Goal: Task Accomplishment & Management: Use online tool/utility

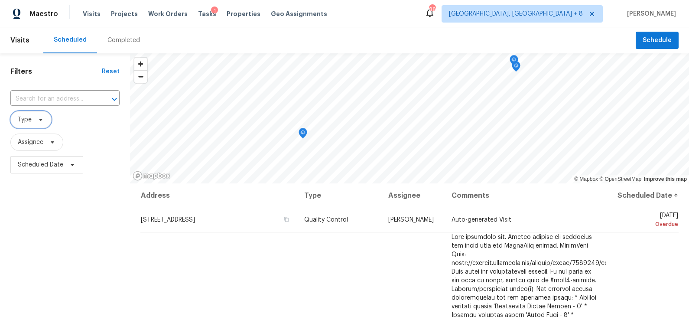
click at [39, 118] on icon at bounding box center [40, 119] width 7 height 7
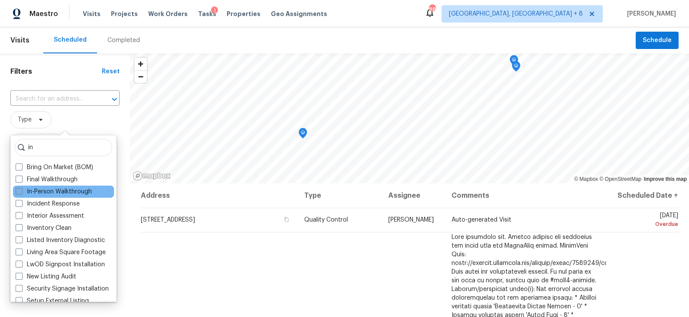
type input "in"
click at [52, 188] on label "In-Person Walkthrough" at bounding box center [54, 191] width 76 height 9
click at [21, 188] on input "In-Person Walkthrough" at bounding box center [19, 190] width 6 height 6
checkbox input "true"
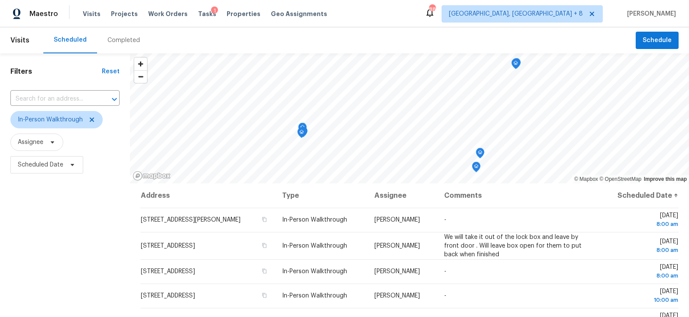
click at [112, 130] on span "In-Person Walkthrough" at bounding box center [64, 119] width 109 height 23
click at [40, 165] on span "Scheduled Date" at bounding box center [41, 164] width 46 height 9
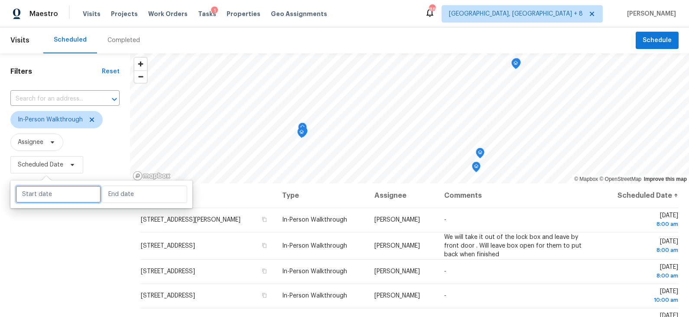
click at [54, 186] on input "text" at bounding box center [58, 194] width 85 height 17
select select "9"
select select "2025"
select select "10"
select select "2025"
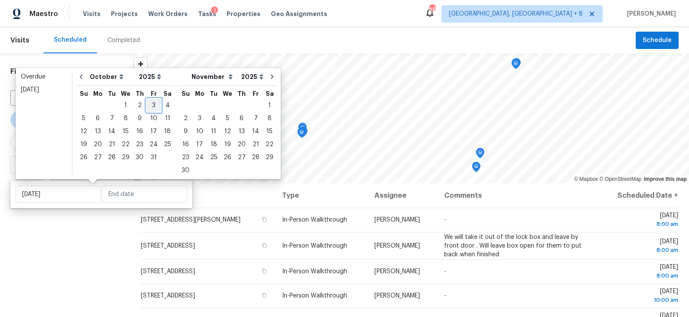
click at [152, 105] on div "3" at bounding box center [154, 105] width 14 height 12
type input "Fri, Oct 03"
click at [99, 117] on div "6" at bounding box center [98, 118] width 14 height 12
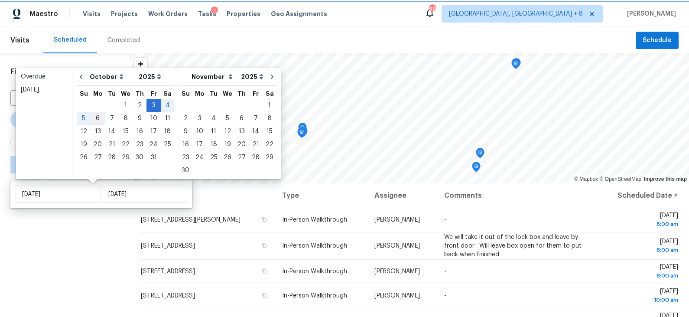
type input "Mon, Oct 06"
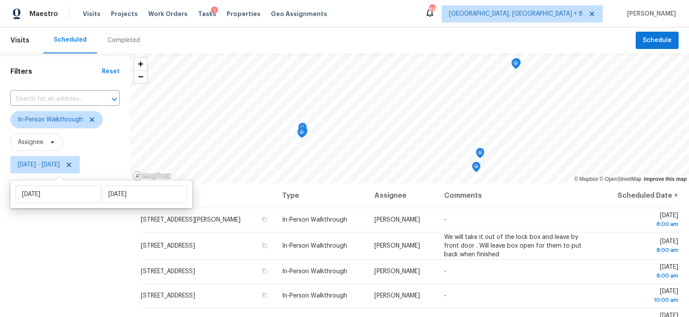
click at [98, 224] on div "Filters Reset ​ In-Person Walkthrough Assignee Fri, Oct 03 - Mon, Oct 06" at bounding box center [65, 245] width 130 height 384
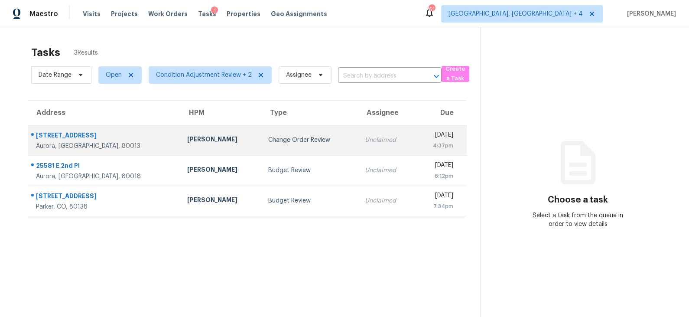
click at [261, 152] on td "Change Order Review" at bounding box center [309, 140] width 96 height 30
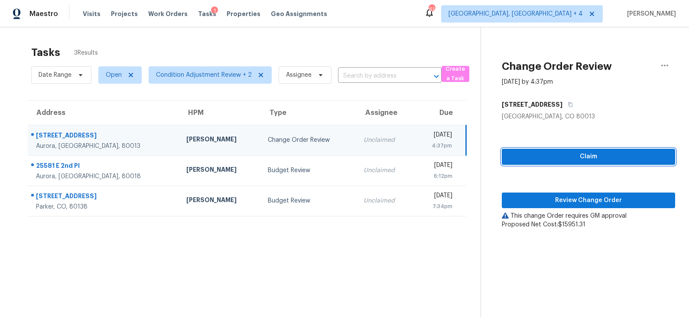
click at [579, 162] on button "Claim" at bounding box center [588, 157] width 173 height 16
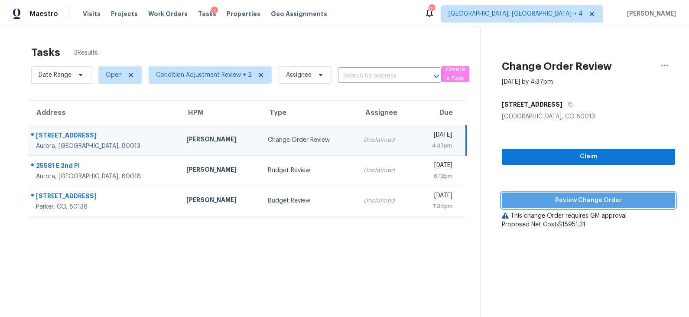
click at [566, 201] on span "Review Change Order" at bounding box center [589, 200] width 160 height 11
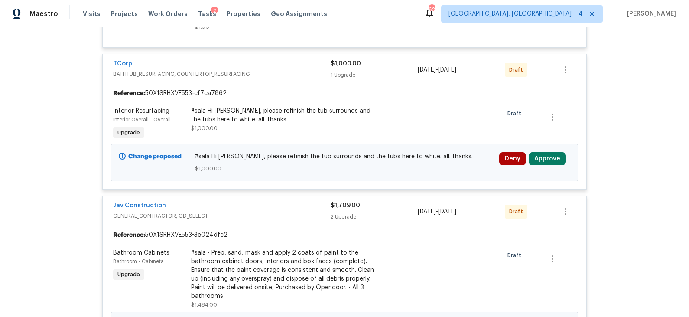
scroll to position [300, 0]
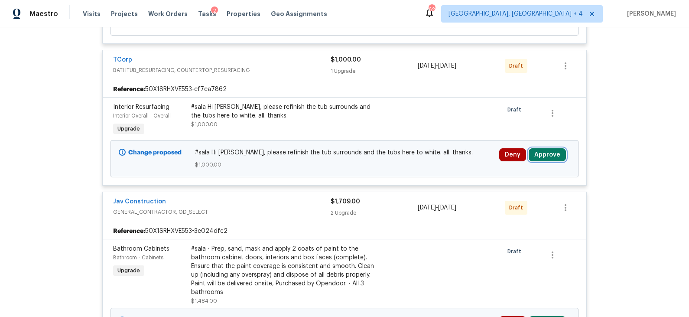
click at [544, 154] on button "Approve" at bounding box center [547, 154] width 37 height 13
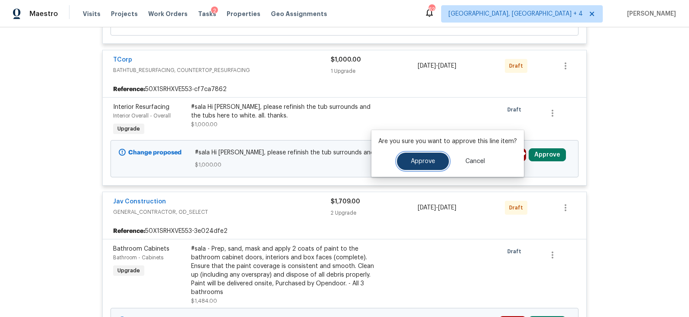
click at [429, 159] on span "Approve" at bounding box center [423, 161] width 24 height 7
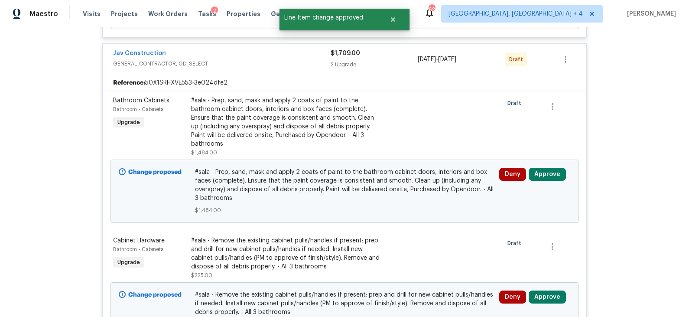
scroll to position [449, 0]
click at [544, 167] on button "Approve" at bounding box center [547, 173] width 37 height 13
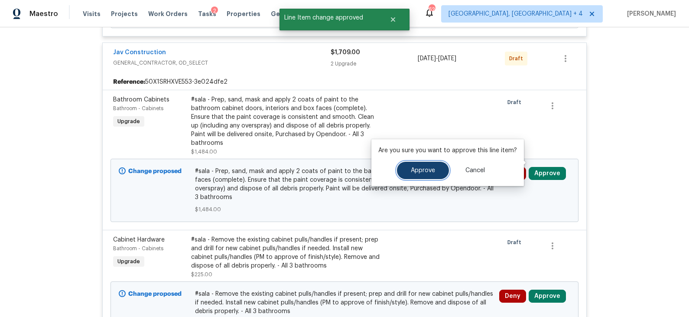
click at [425, 169] on span "Approve" at bounding box center [423, 170] width 24 height 7
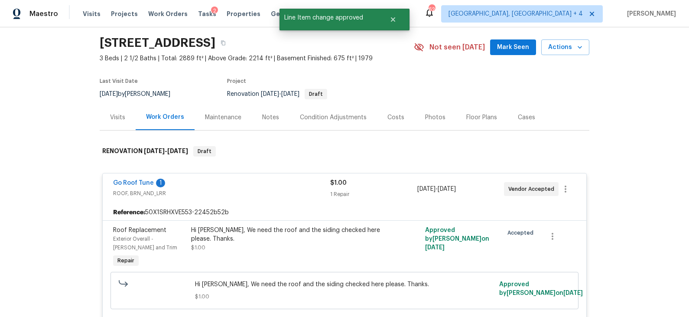
scroll to position [0, 0]
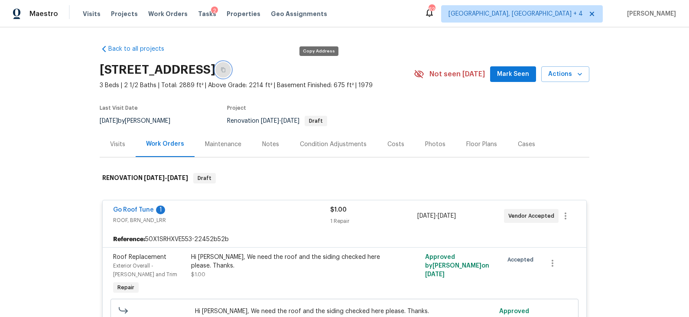
click at [225, 71] on icon "button" at bounding box center [223, 70] width 4 height 5
click at [270, 143] on div "Notes" at bounding box center [270, 144] width 17 height 9
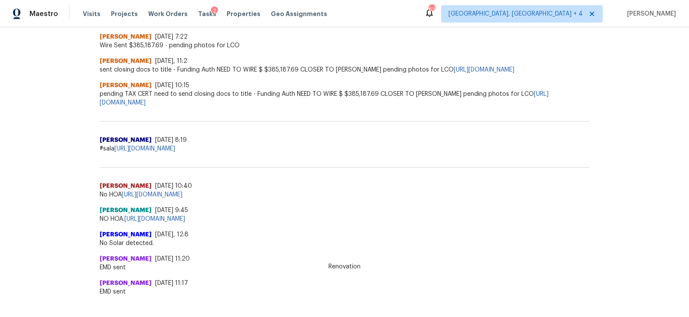
scroll to position [438, 0]
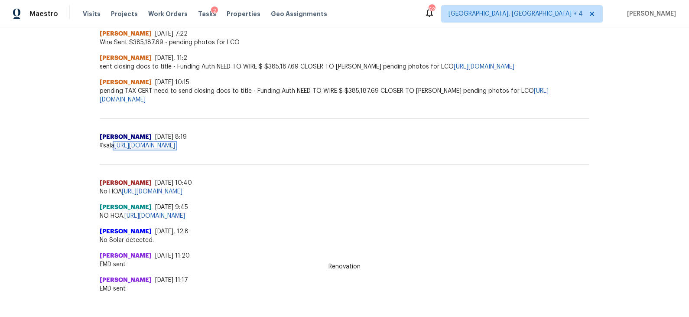
click at [175, 143] on link "https://docs.google.com/spreadsheets/d/1o6yzrgFpLnsxNFo53sZSDA4wmAIes33g-aryUnU…" at bounding box center [144, 146] width 61 height 6
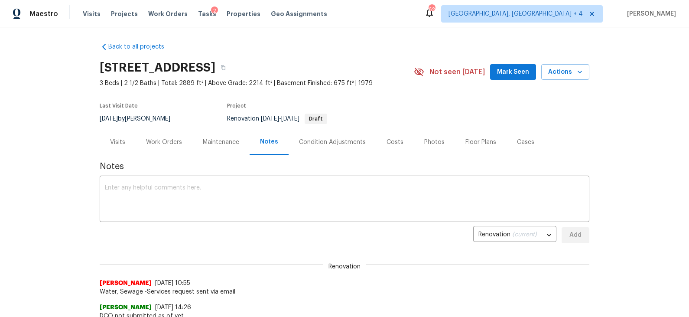
scroll to position [0, 0]
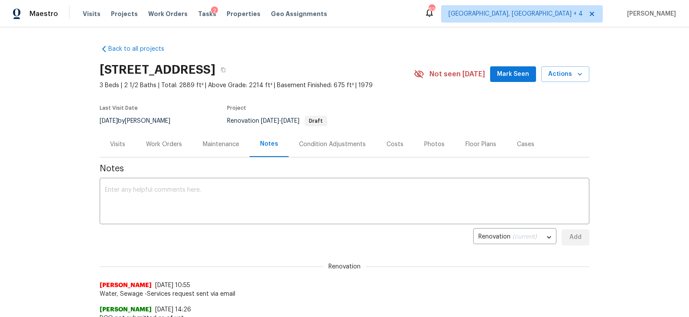
click at [166, 143] on div "Work Orders" at bounding box center [164, 144] width 36 height 9
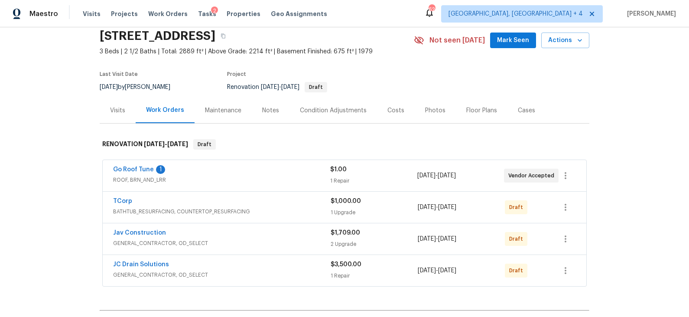
scroll to position [42, 0]
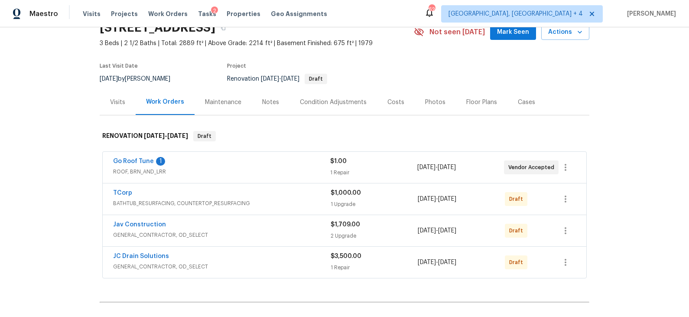
click at [299, 203] on span "BATHTUB_RESURFACING, COUNTERTOP_RESURFACING" at bounding box center [222, 203] width 218 height 9
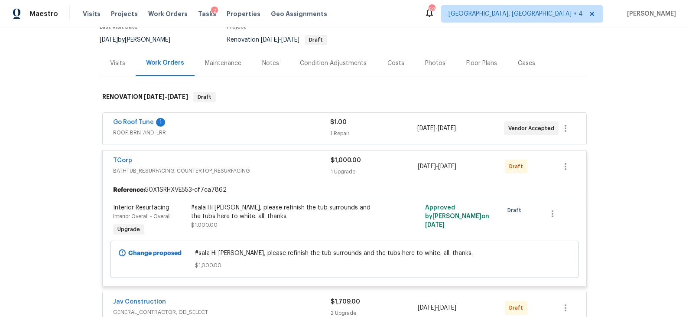
scroll to position [82, 0]
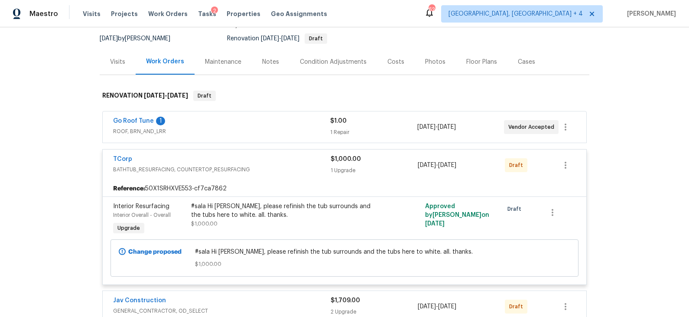
click at [306, 165] on span "BATHTUB_RESURFACING, COUNTERTOP_RESURFACING" at bounding box center [222, 169] width 218 height 9
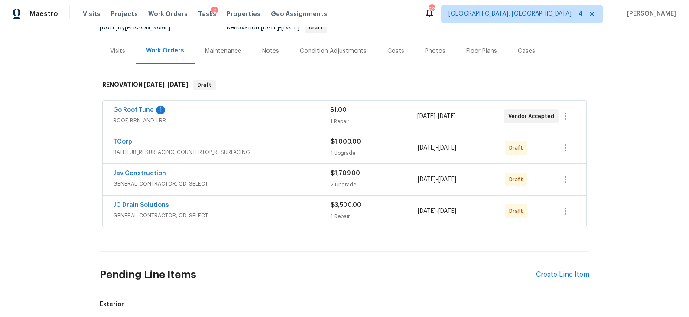
scroll to position [98, 0]
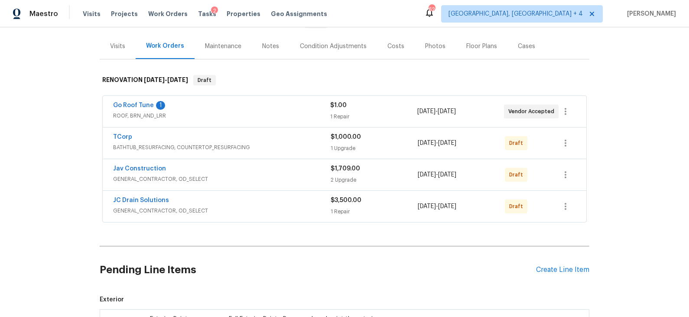
click at [306, 165] on div "Jav Construction" at bounding box center [222, 169] width 218 height 10
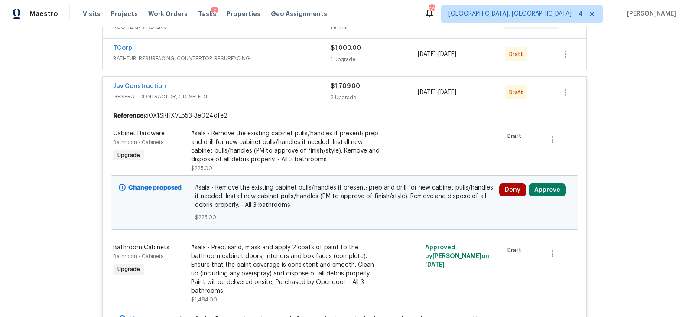
scroll to position [189, 0]
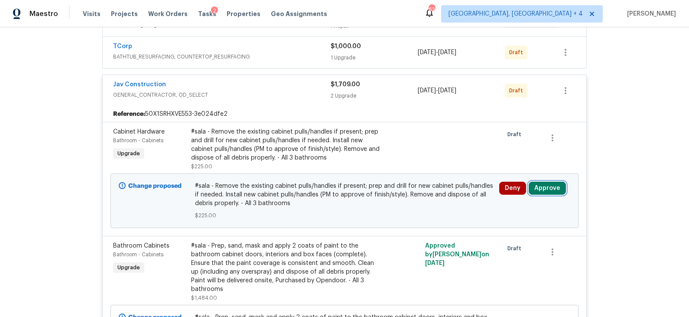
click at [548, 185] on button "Approve" at bounding box center [547, 188] width 37 height 13
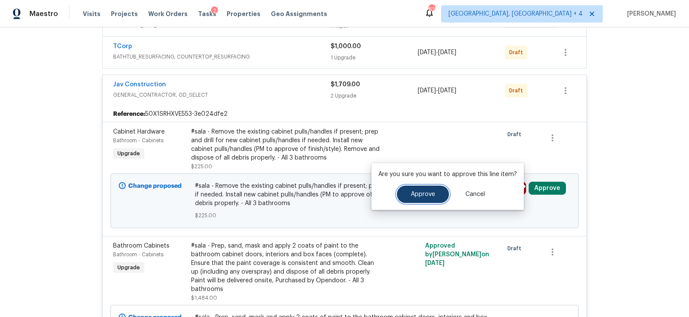
click at [427, 198] on button "Approve" at bounding box center [423, 194] width 52 height 17
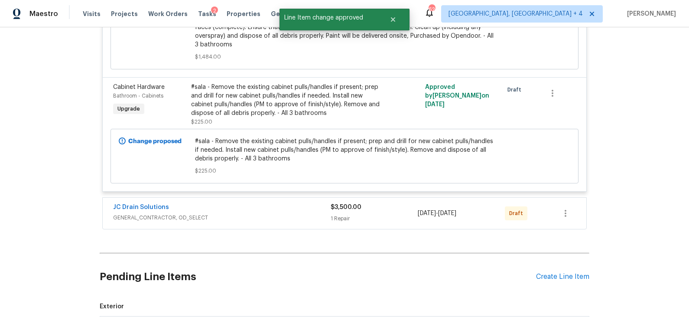
scroll to position [392, 0]
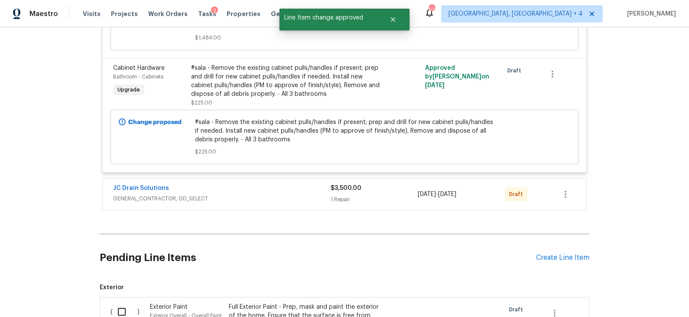
click at [286, 179] on div "JC Drain Solutions GENERAL_CONTRACTOR, OD_SELECT $3,500.00 1 Repair 10/3/2025 -…" at bounding box center [345, 194] width 484 height 31
click at [293, 184] on div "JC Drain Solutions" at bounding box center [222, 189] width 218 height 10
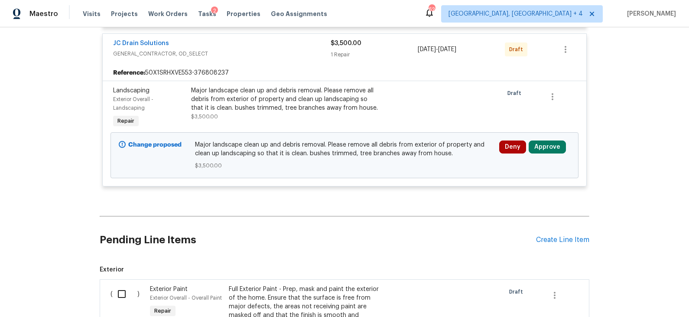
scroll to position [537, 0]
click at [548, 141] on button "Approve" at bounding box center [547, 147] width 37 height 13
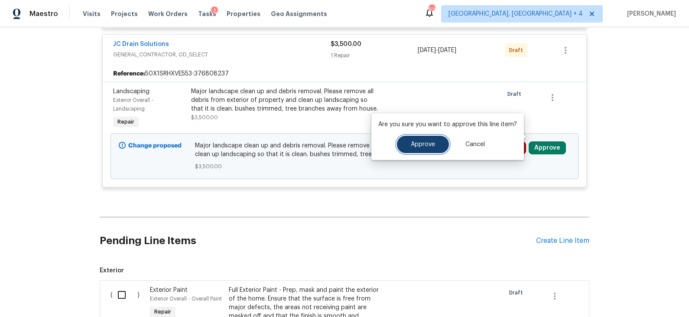
click at [422, 141] on span "Approve" at bounding box center [423, 144] width 24 height 7
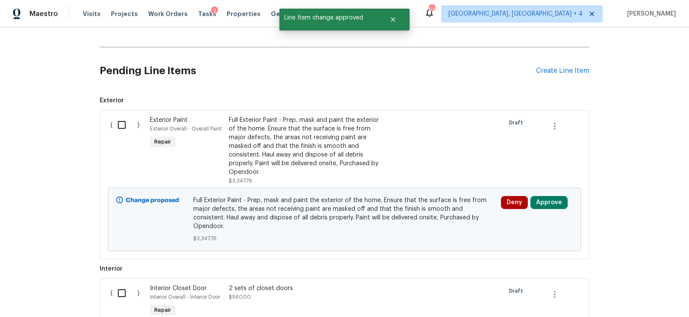
scroll to position [728, 0]
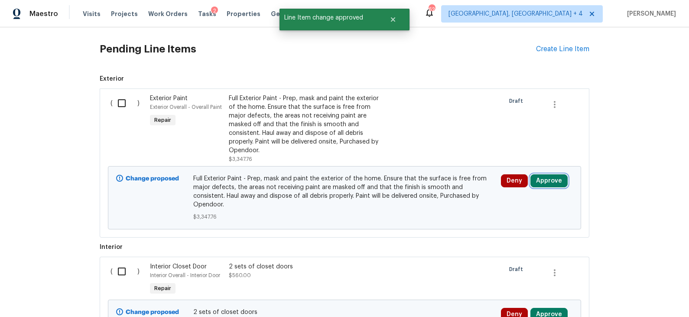
click at [548, 174] on button "Approve" at bounding box center [549, 180] width 37 height 13
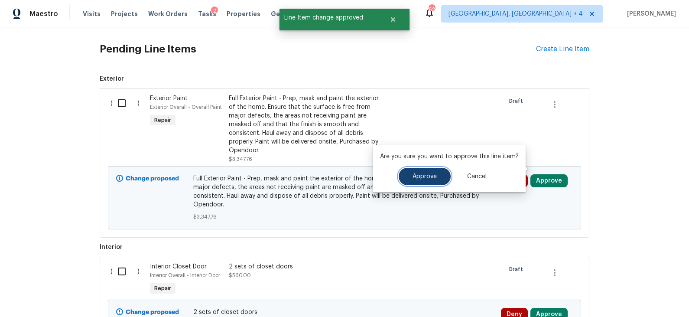
click at [435, 177] on button "Approve" at bounding box center [425, 176] width 52 height 17
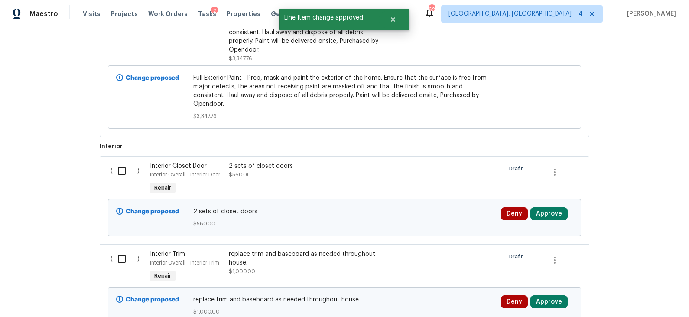
scroll to position [842, 0]
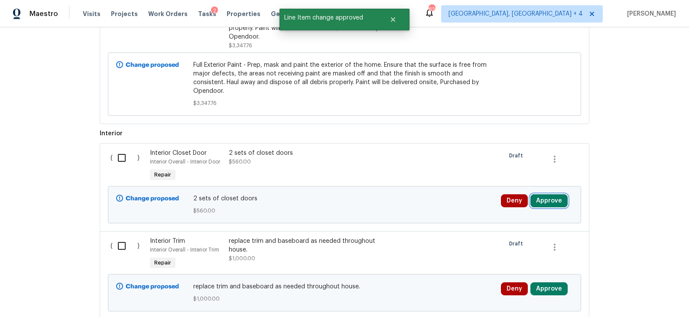
click at [544, 194] on button "Approve" at bounding box center [549, 200] width 37 height 13
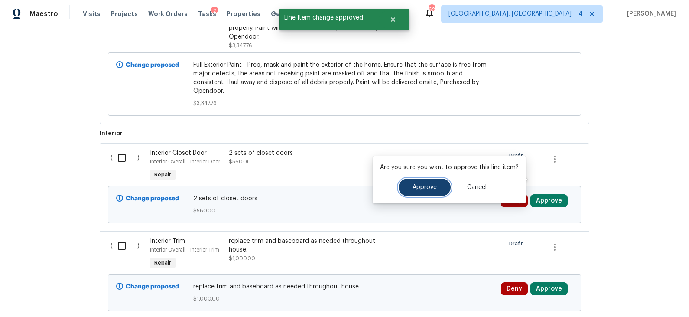
click at [425, 186] on span "Approve" at bounding box center [425, 187] width 24 height 7
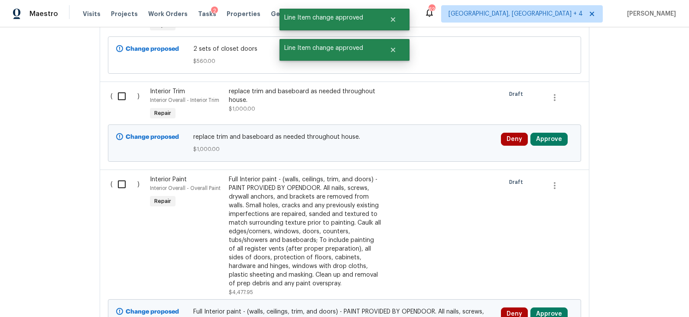
scroll to position [993, 0]
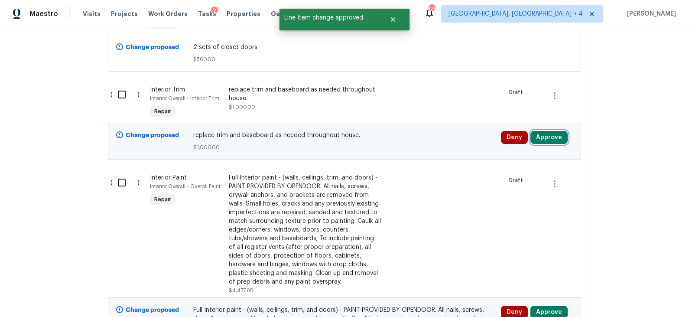
click at [544, 131] on button "Approve" at bounding box center [549, 137] width 37 height 13
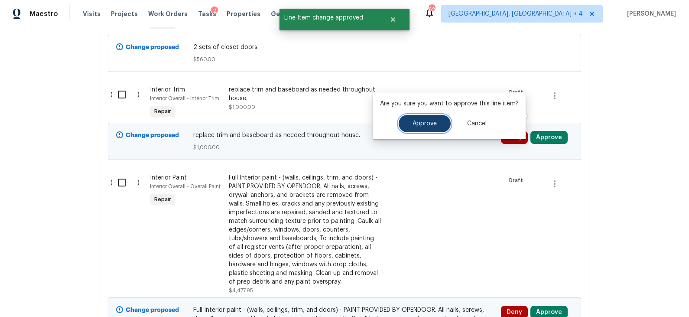
click at [440, 122] on button "Approve" at bounding box center [425, 123] width 52 height 17
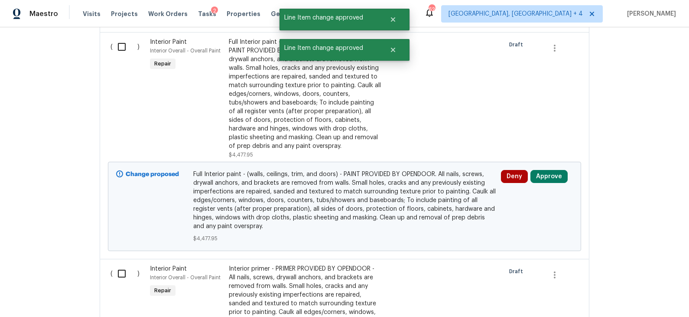
scroll to position [1170, 0]
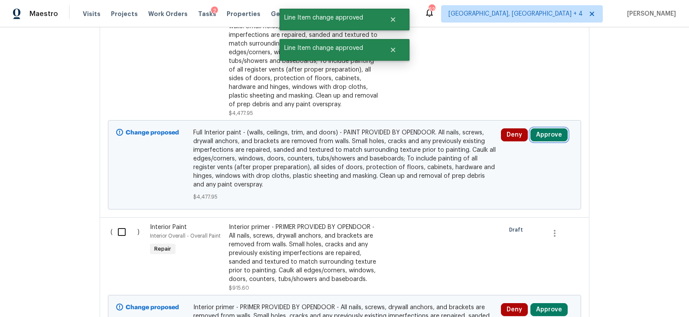
click at [535, 128] on button "Approve" at bounding box center [549, 134] width 37 height 13
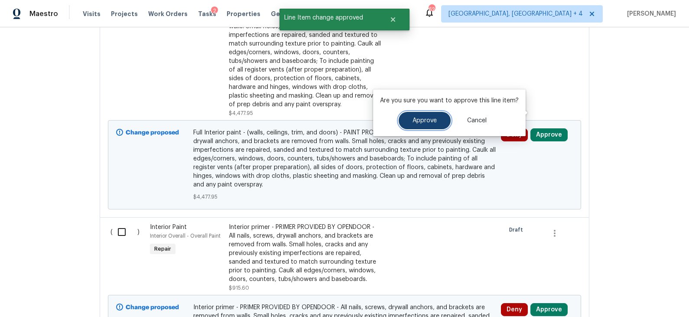
click at [429, 128] on button "Approve" at bounding box center [425, 120] width 52 height 17
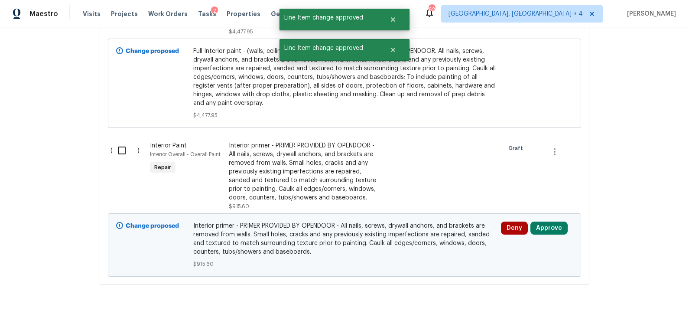
scroll to position [1256, 0]
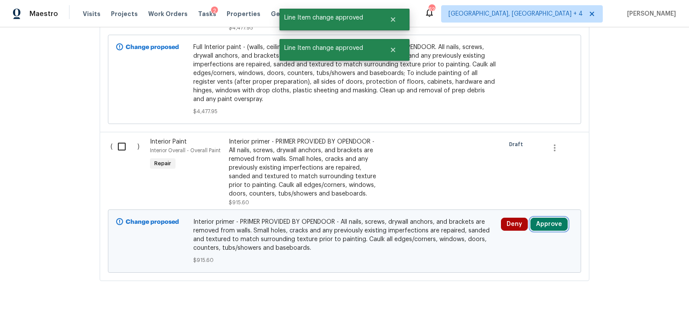
click at [549, 218] on button "Approve" at bounding box center [549, 224] width 37 height 13
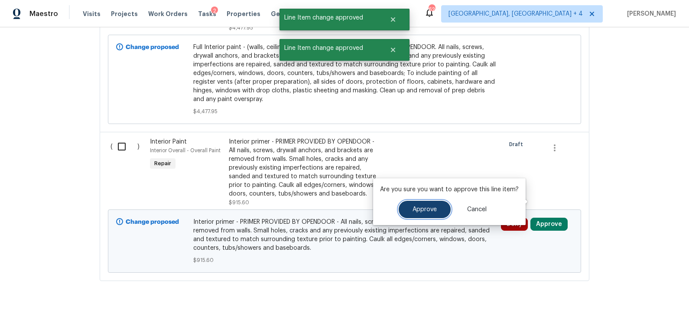
click at [416, 207] on span "Approve" at bounding box center [425, 209] width 24 height 7
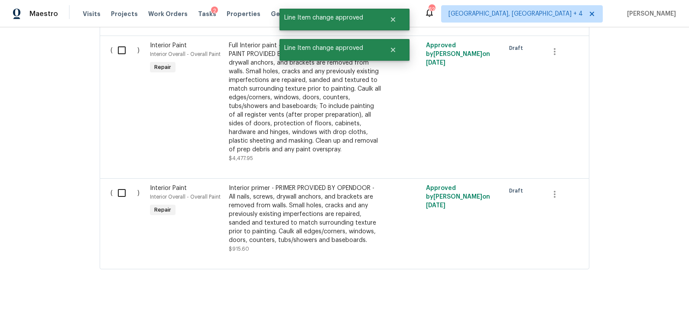
scroll to position [0, 0]
